Goal: Task Accomplishment & Management: Complete application form

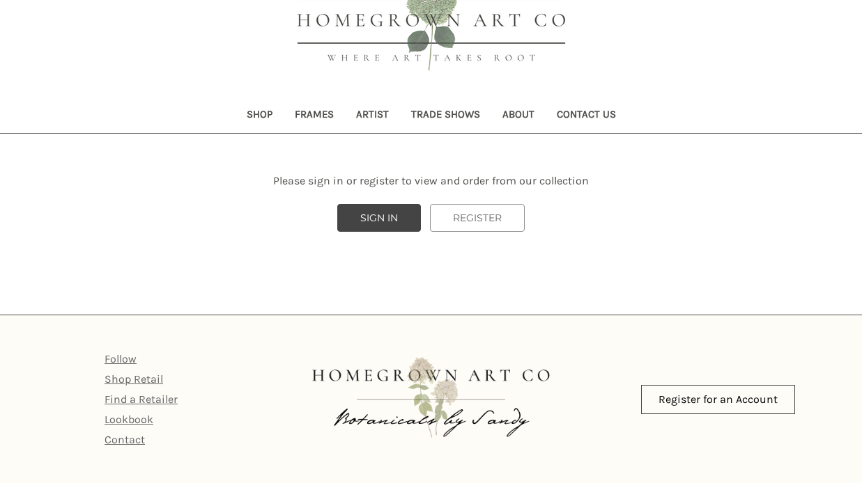
scroll to position [75, 0]
click at [380, 209] on link "SIGN IN" at bounding box center [379, 219] width 84 height 28
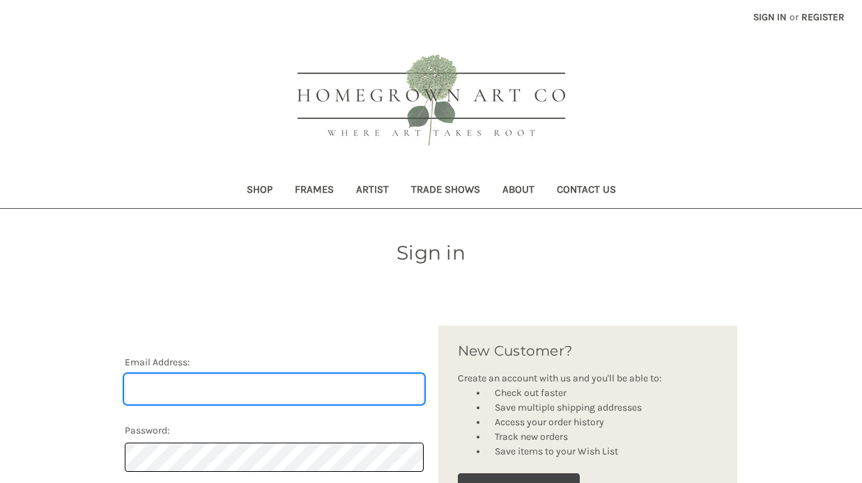
type input "charlottesweb45@gmail.com"
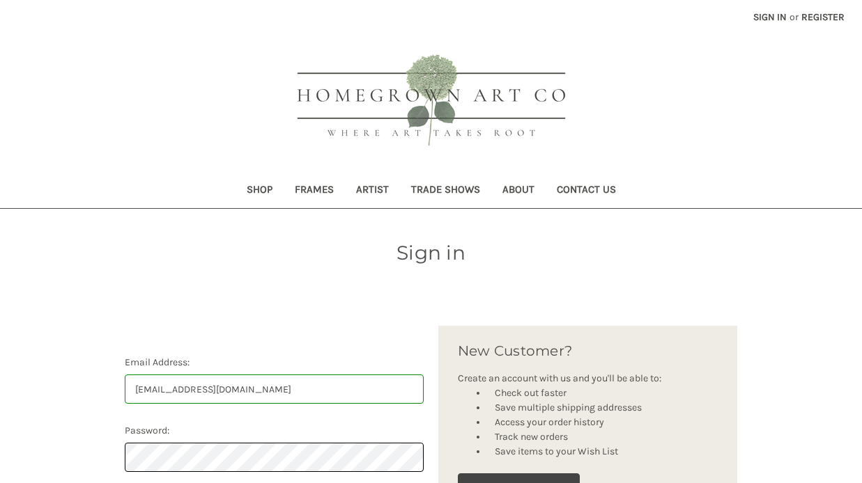
click at [808, 14] on link "Register" at bounding box center [822, 17] width 59 height 34
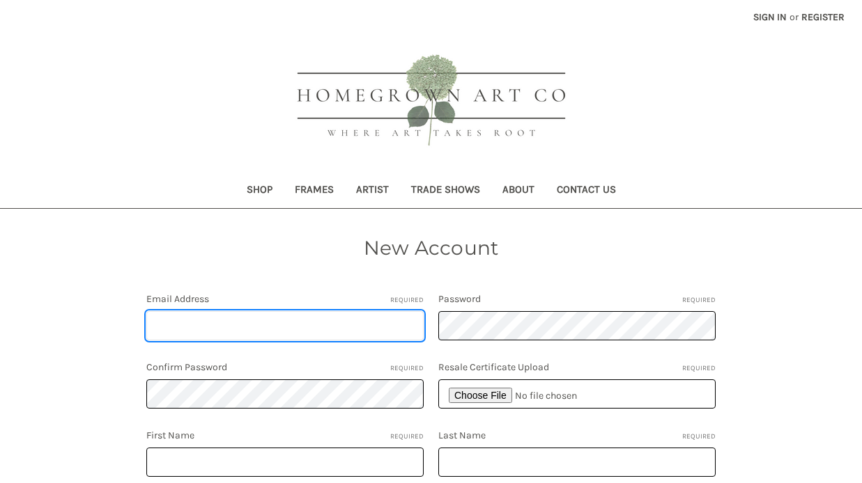
type input "[EMAIL_ADDRESS][DOMAIN_NAME]"
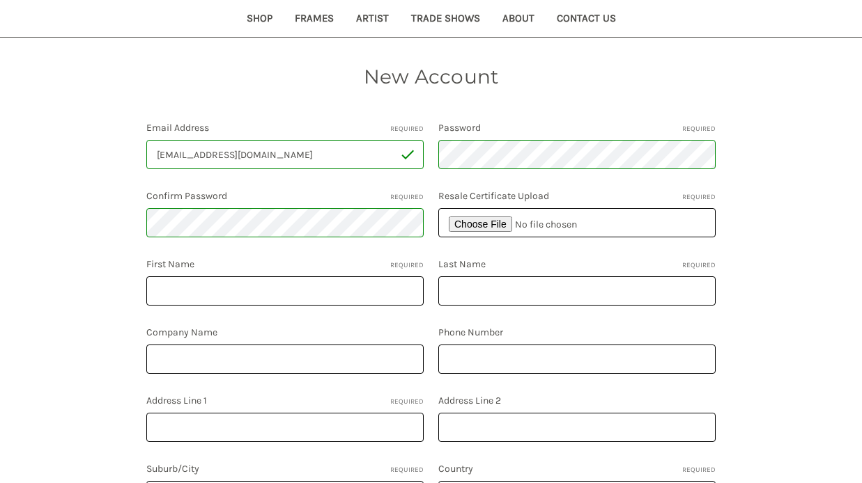
scroll to position [187, 0]
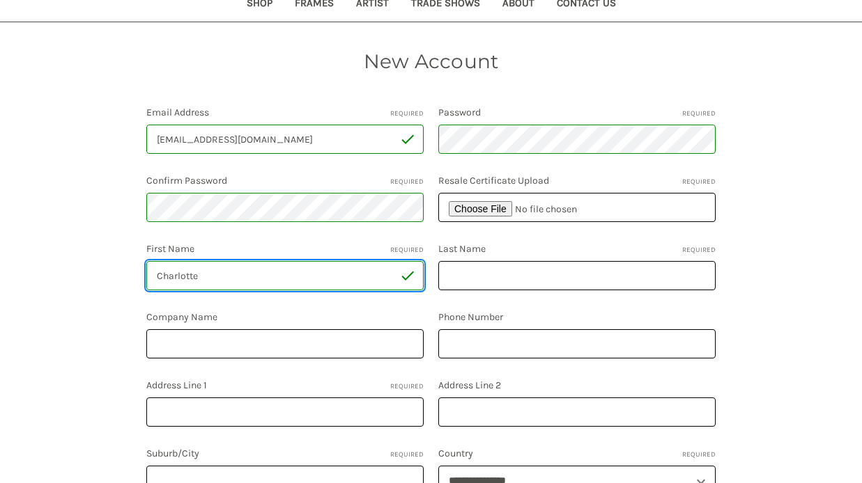
type input "Charlotte"
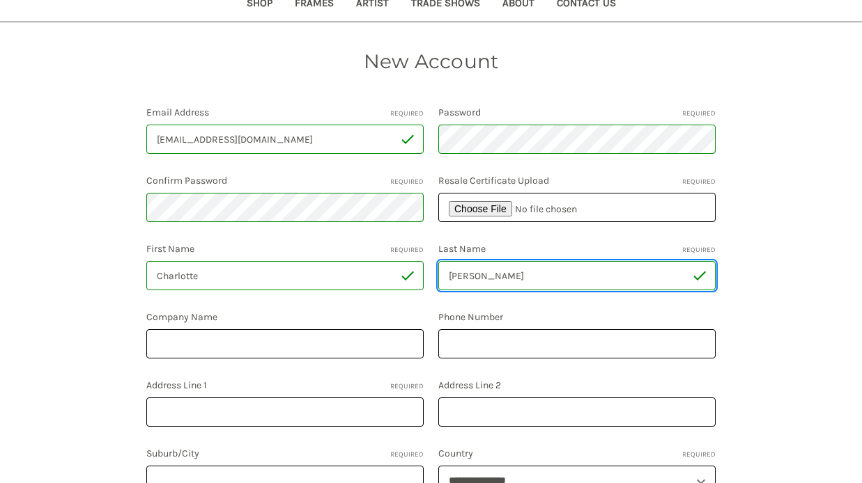
type input "Shaw"
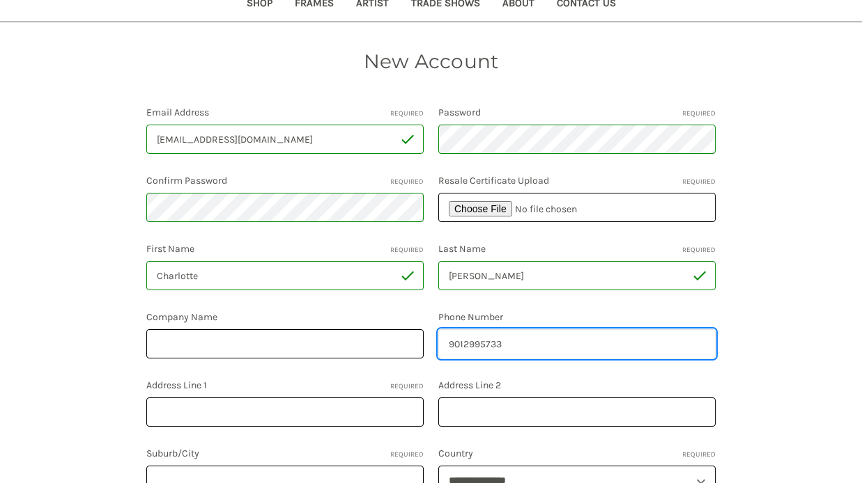
type input "9012995733"
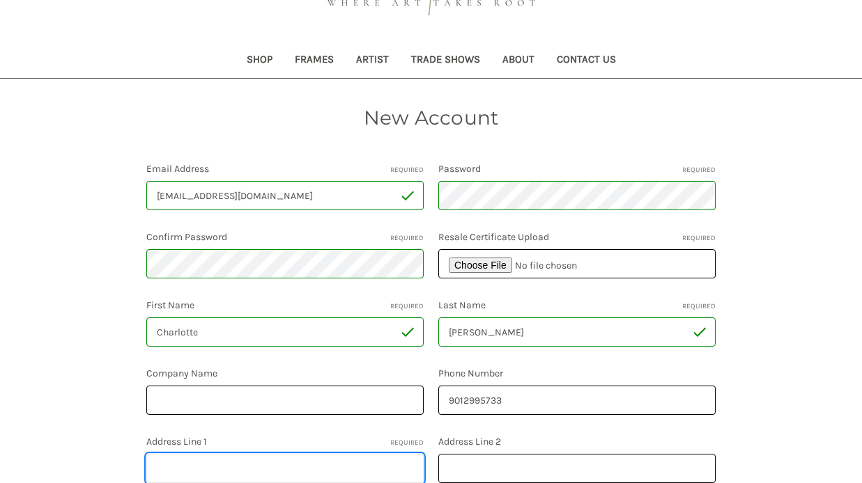
scroll to position [153, 0]
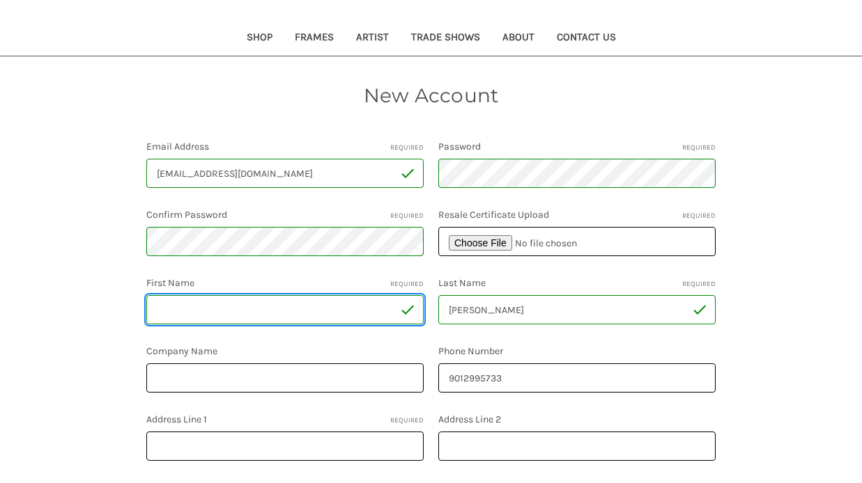
type input "Charlotte"
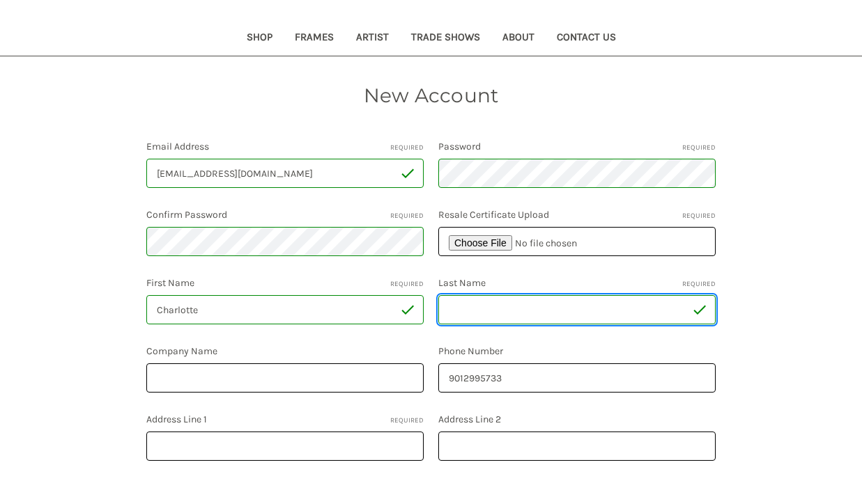
type input "Shaw"
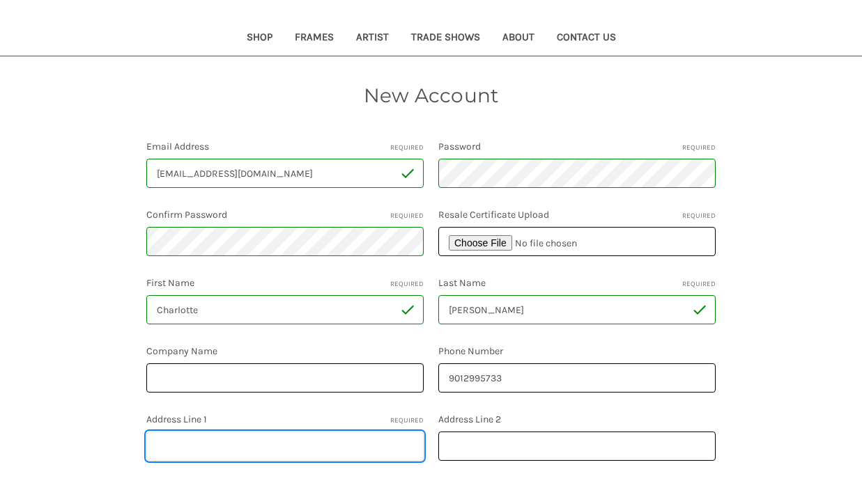
type input "989"
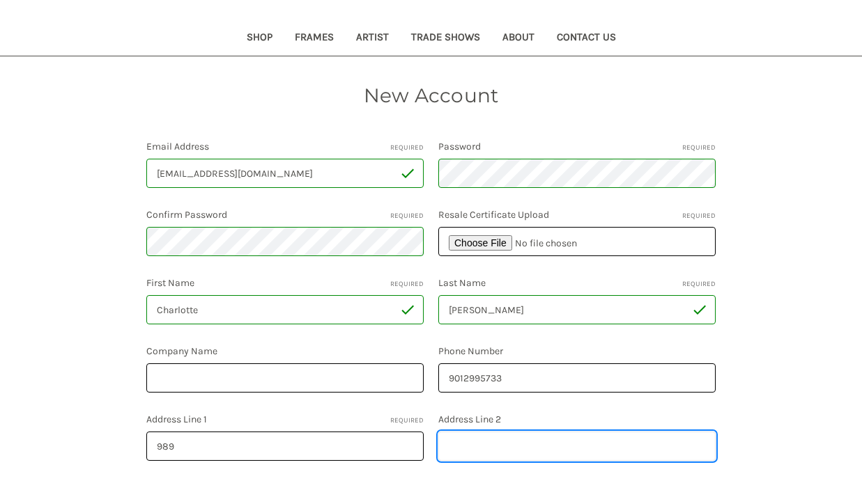
type input "Wildwood Dr"
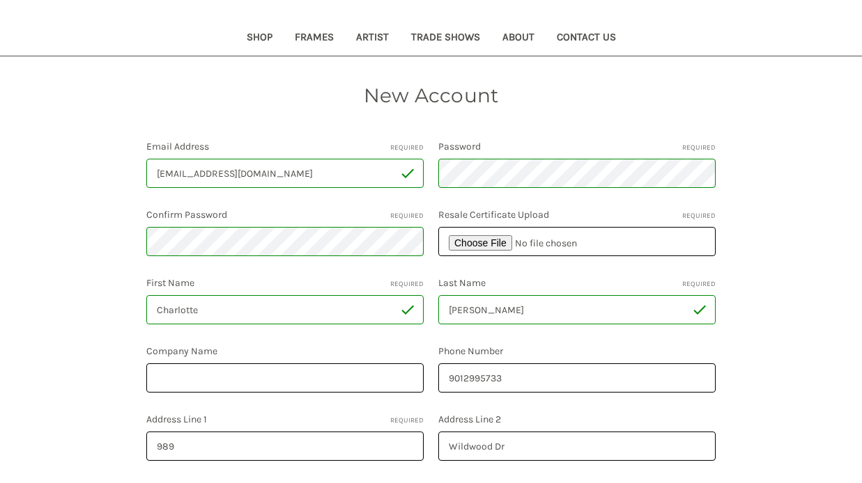
type input "Melbourne"
select select "**********"
type input "FL"
type input "32940-1505"
select select "*******"
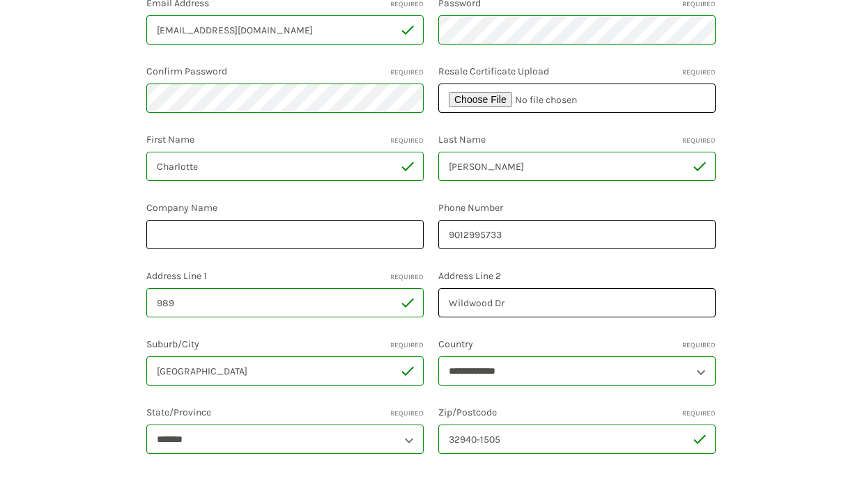
scroll to position [298, 0]
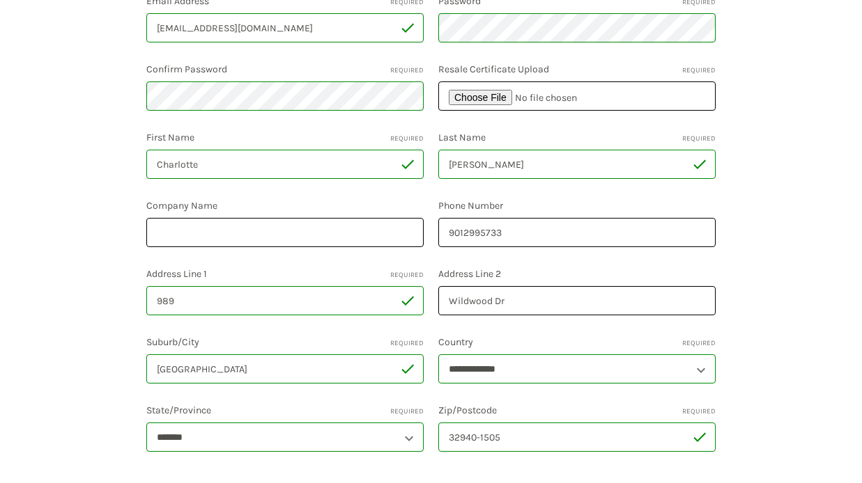
click at [187, 302] on input "989" at bounding box center [284, 300] width 277 height 29
type input "989 Wildwood Dr"
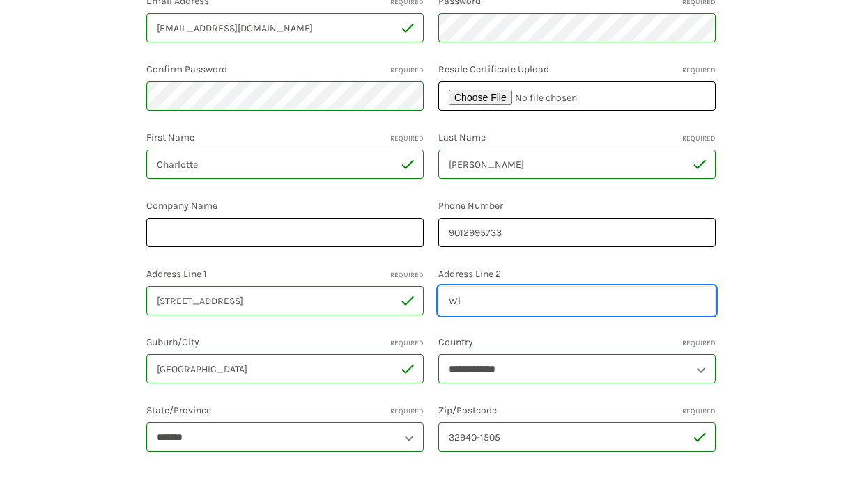
type input "W"
click at [642, 312] on input "Address Line 2" at bounding box center [576, 300] width 277 height 29
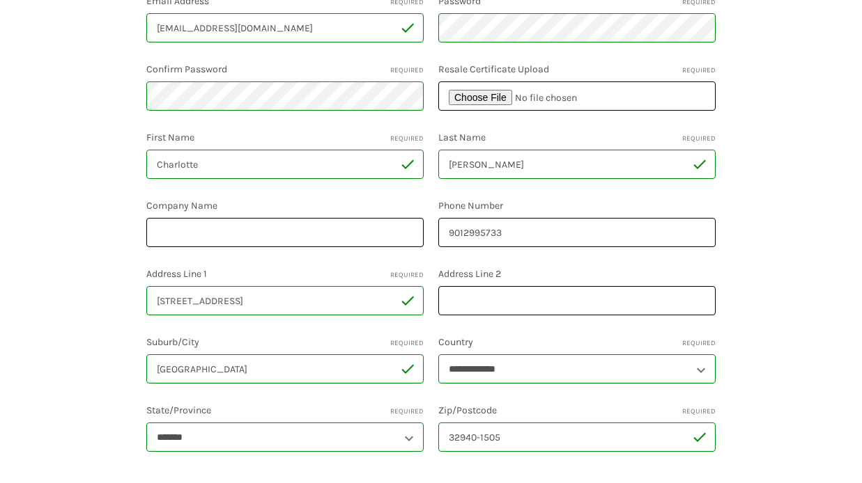
click at [730, 332] on div "New Account Email Address Required charlottesweb45@gmail.com Password Required …" at bounding box center [431, 266] width 862 height 662
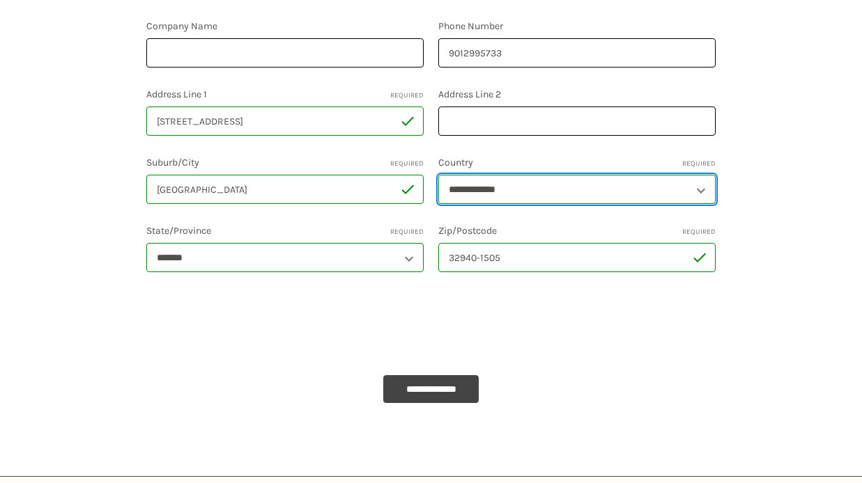
scroll to position [481, 0]
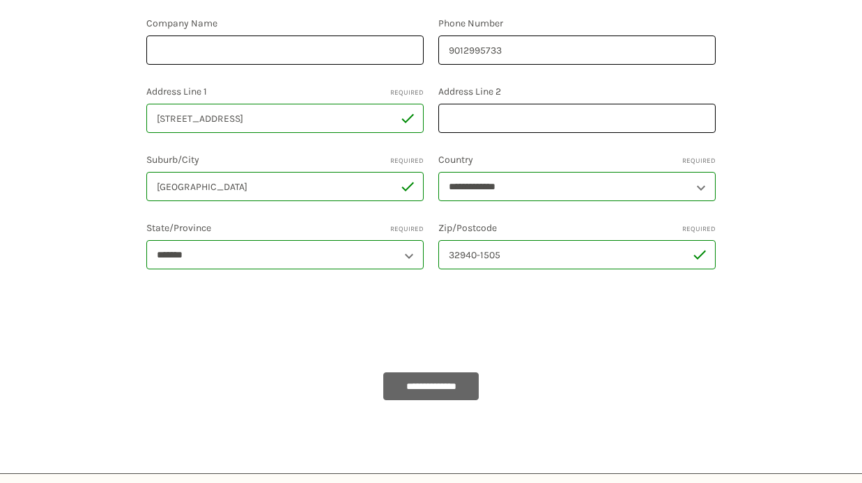
click at [400, 380] on input "**********" at bounding box center [431, 387] width 96 height 28
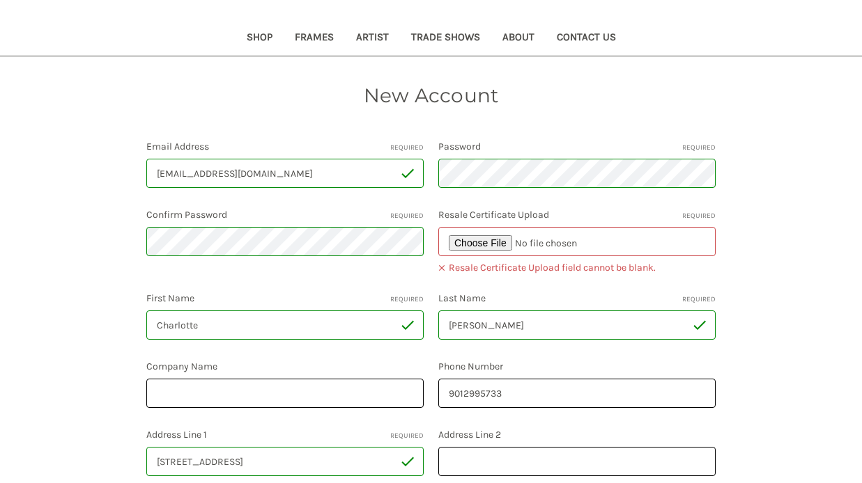
click at [588, 246] on input "file" at bounding box center [576, 241] width 277 height 29
click at [253, 35] on link "Shop" at bounding box center [259, 39] width 48 height 34
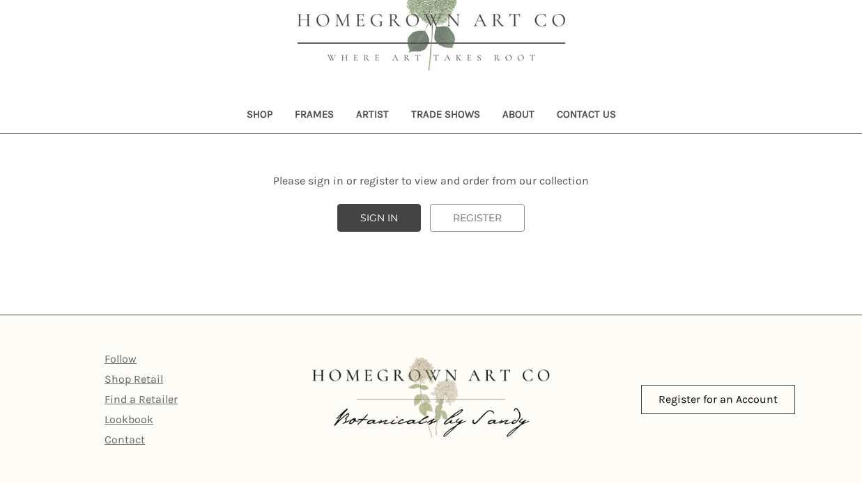
scroll to position [75, 0]
click at [129, 378] on link "Shop Retail" at bounding box center [133, 379] width 59 height 13
